Goal: Task Accomplishment & Management: Manage account settings

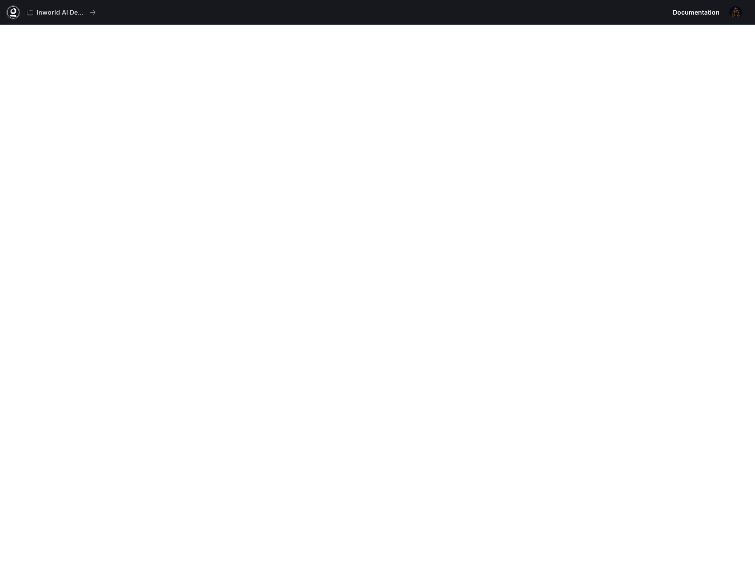
click at [13, 12] on icon at bounding box center [13, 12] width 9 height 9
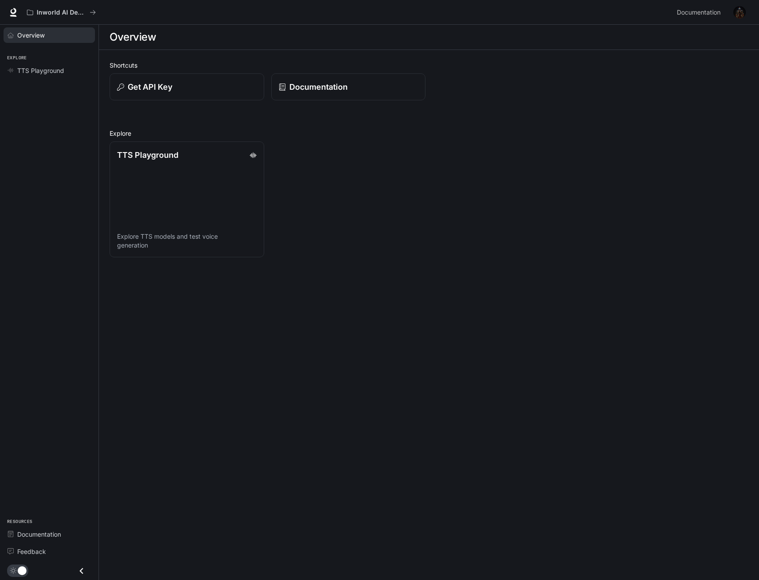
click at [41, 36] on span "Overview" at bounding box center [30, 34] width 27 height 9
click at [206, 156] on div "TTS Playground" at bounding box center [186, 154] width 141 height 12
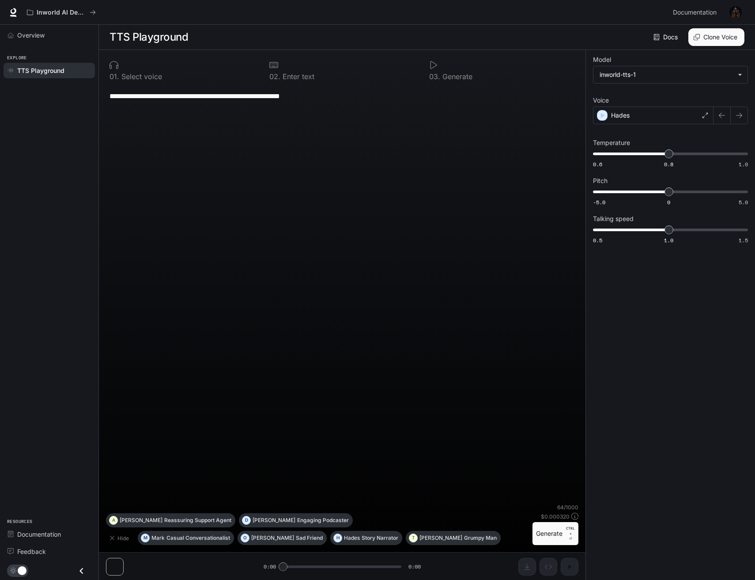
click at [656, 36] on icon at bounding box center [657, 37] width 6 height 6
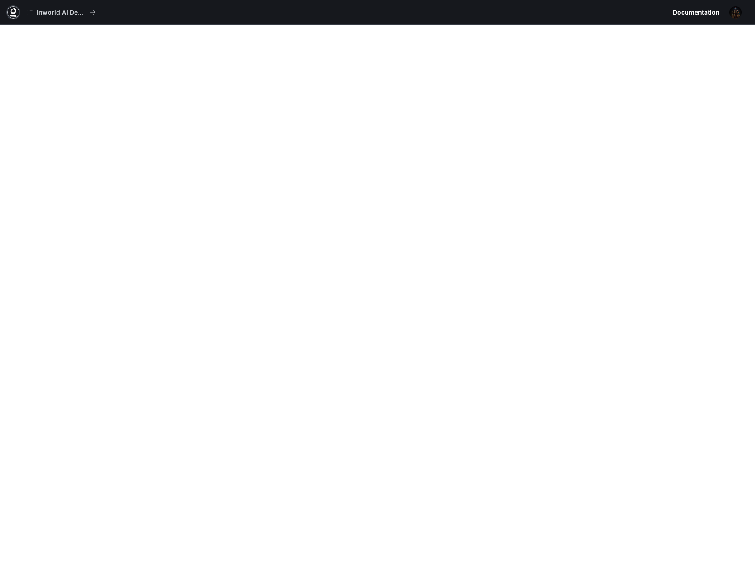
click at [18, 11] on link at bounding box center [13, 12] width 12 height 12
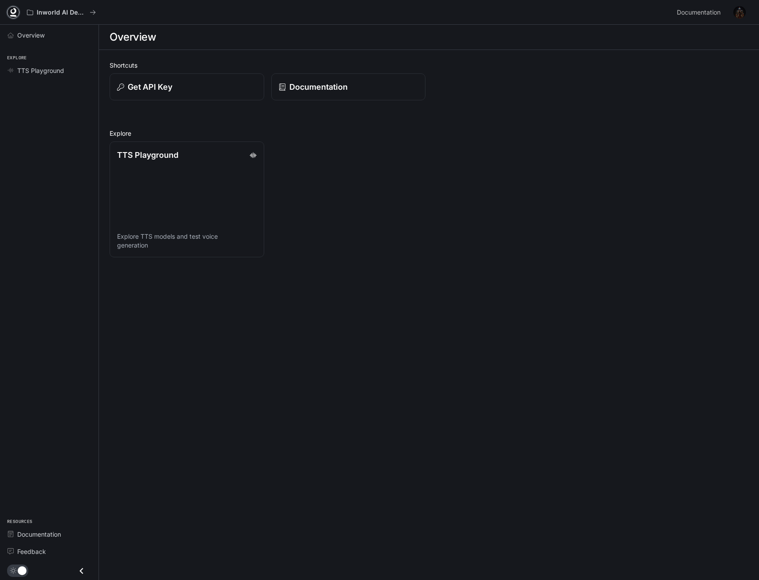
click at [9, 13] on icon at bounding box center [13, 12] width 9 height 9
click at [178, 83] on div "Get API Key" at bounding box center [186, 87] width 141 height 12
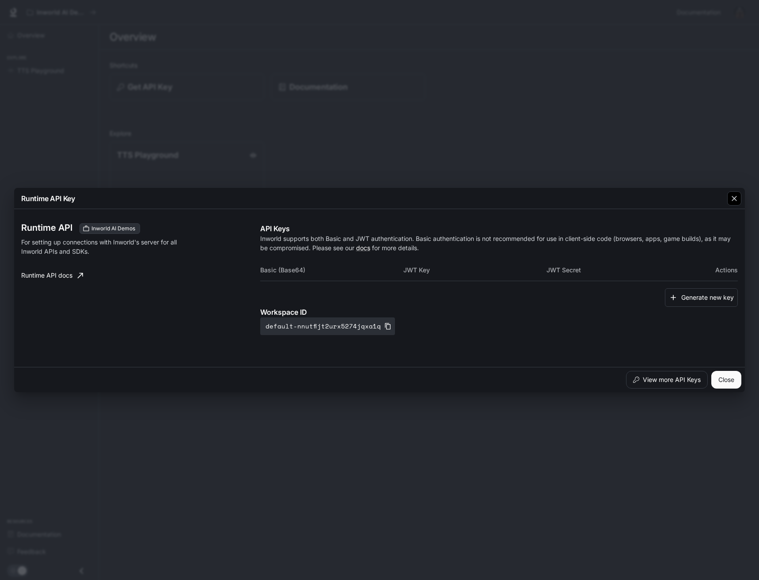
click at [731, 195] on icon "button" at bounding box center [734, 198] width 9 height 9
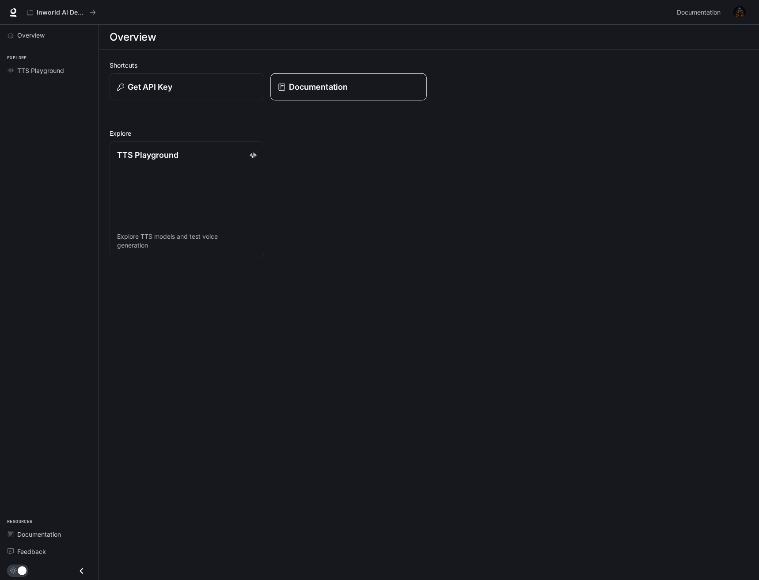
click at [370, 89] on div "Documentation" at bounding box center [348, 87] width 141 height 12
click at [737, 14] on img "button" at bounding box center [739, 12] width 12 height 12
click at [641, 64] on span "Billing" at bounding box center [684, 65] width 114 height 9
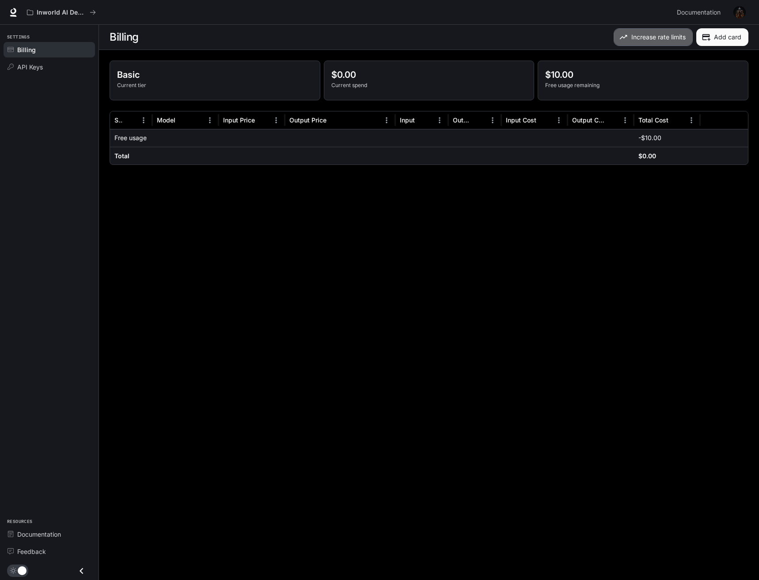
click at [648, 35] on button "Increase rate limits" at bounding box center [653, 37] width 79 height 18
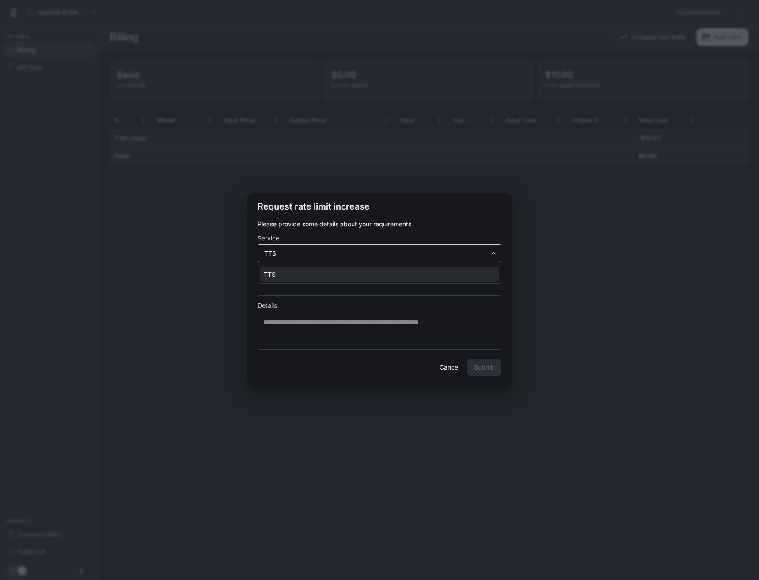
click at [457, 253] on body "Skip to main content Inworld AI Demos Documentation Documentation Portal Settin…" at bounding box center [379, 290] width 759 height 580
click at [457, 253] on div at bounding box center [379, 290] width 759 height 580
click at [544, 262] on div "Request rate limit increase Please provide some details about your requirements…" at bounding box center [379, 290] width 759 height 580
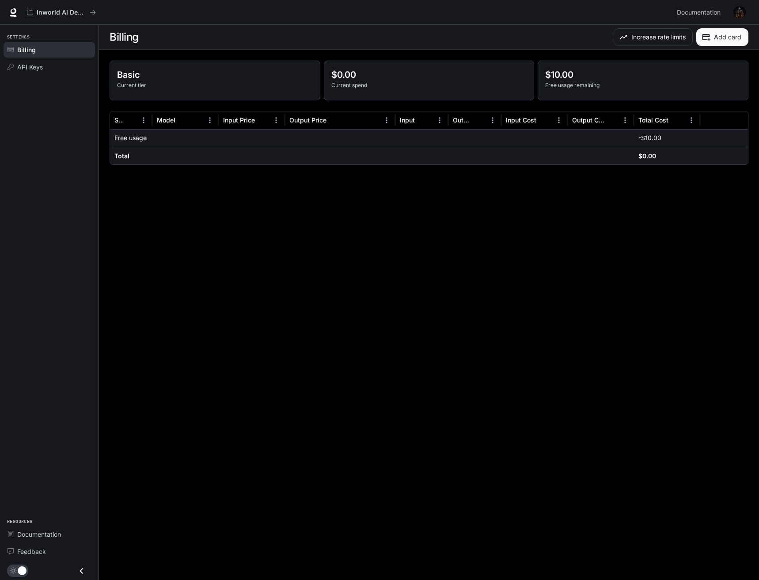
click at [743, 13] on img "button" at bounding box center [739, 12] width 12 height 12
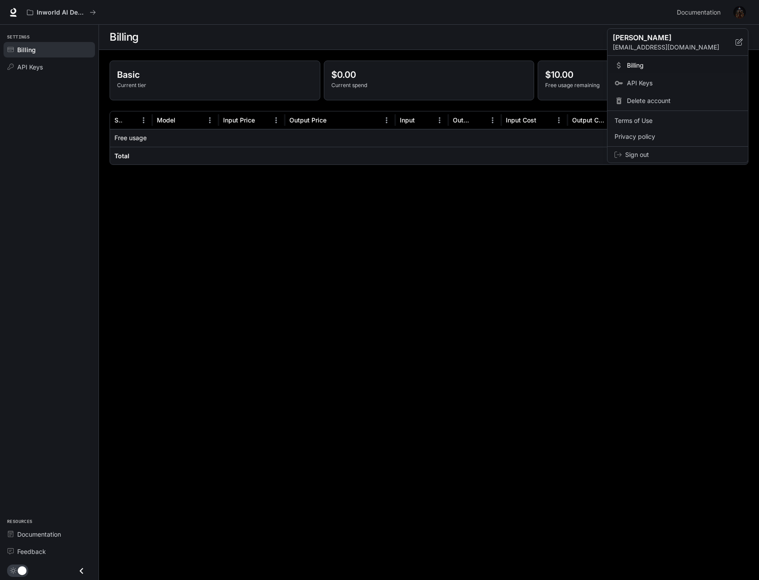
click at [582, 25] on div at bounding box center [379, 290] width 759 height 580
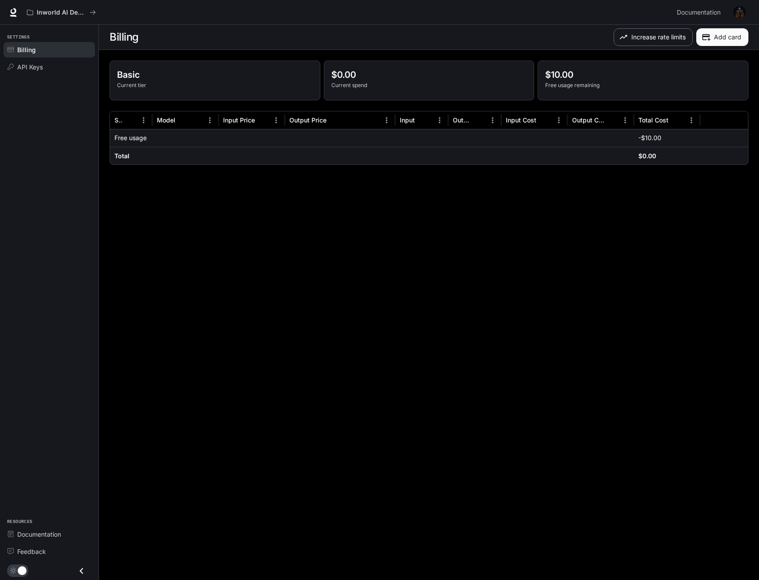
click at [640, 41] on button "Increase rate limits" at bounding box center [653, 37] width 79 height 18
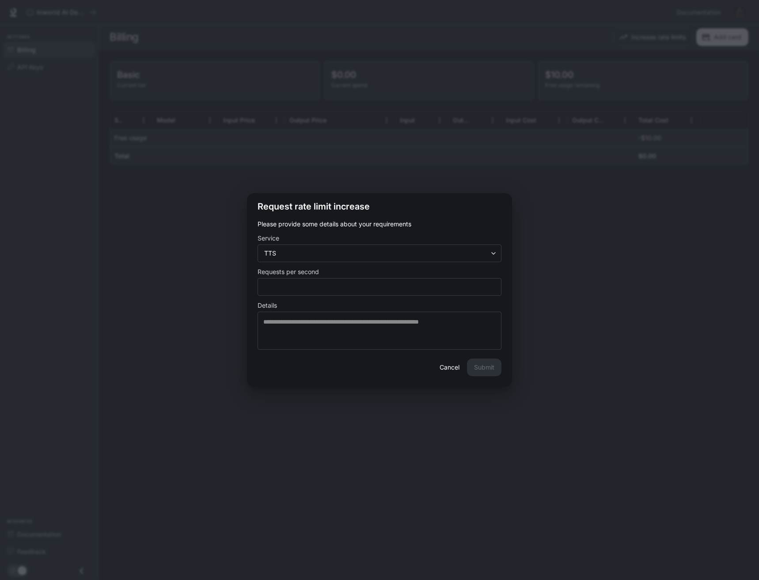
click at [441, 369] on button "Cancel" at bounding box center [449, 367] width 28 height 18
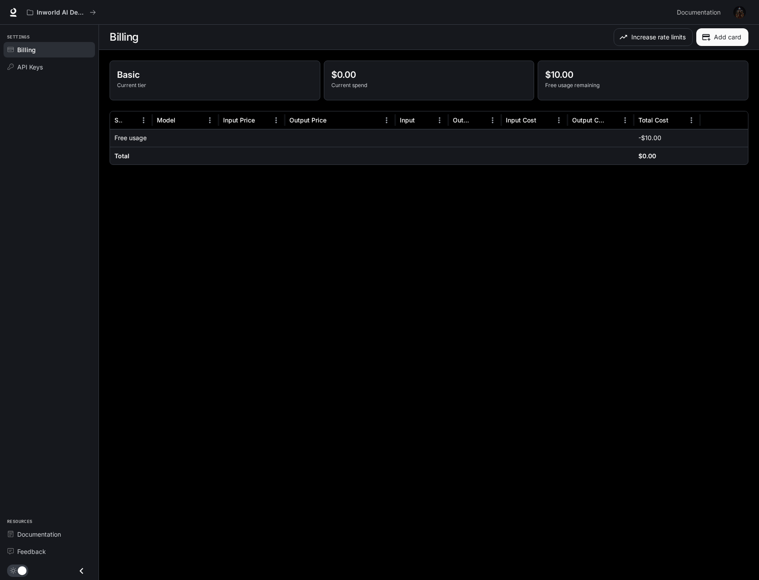
click at [589, 82] on p "Free usage remaining" at bounding box center [643, 85] width 196 height 8
click at [713, 38] on button "Add card" at bounding box center [722, 37] width 52 height 18
